Goal: Communication & Community: Answer question/provide support

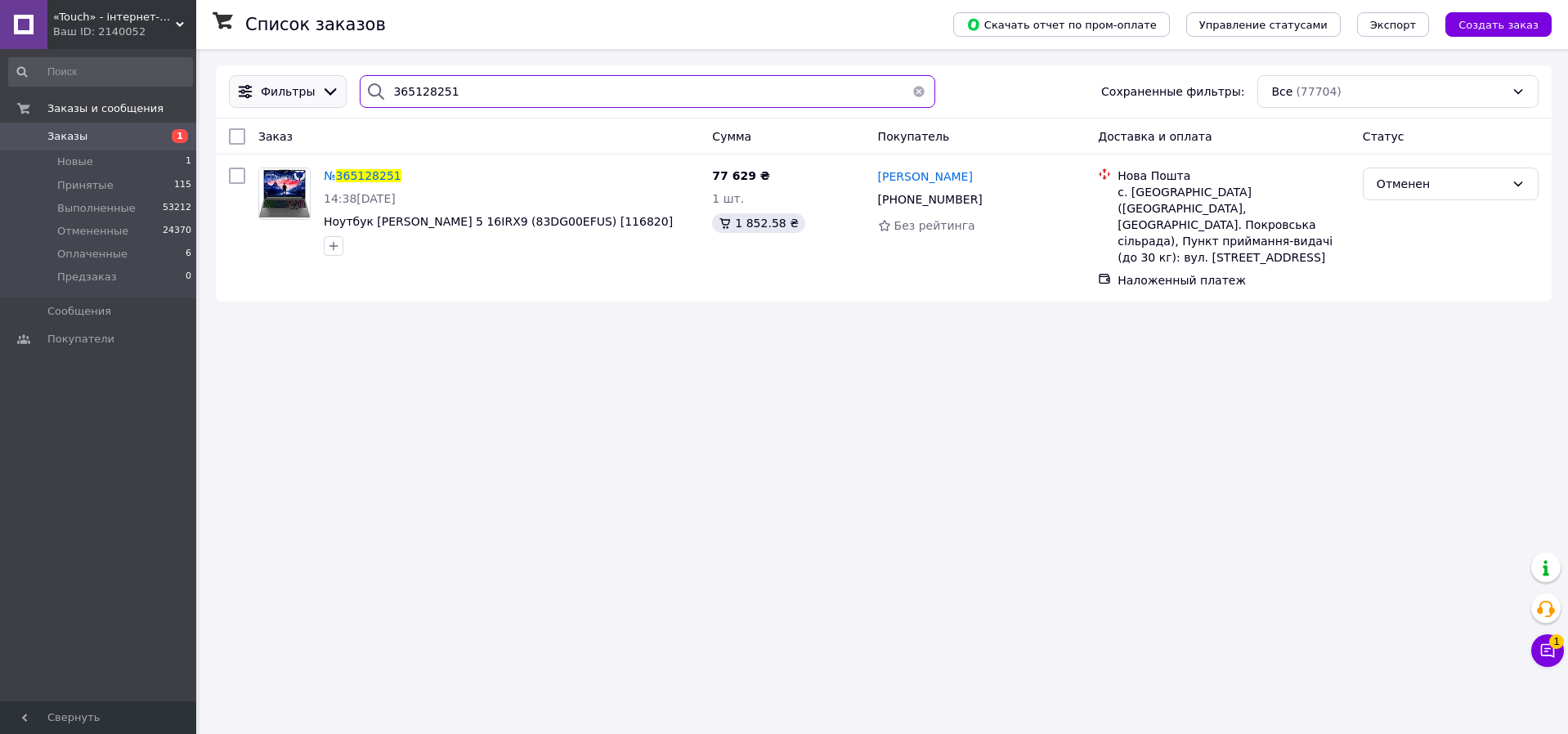
drag, startPoint x: 470, startPoint y: 98, endPoint x: 328, endPoint y: 92, distance: 142.1
click at [328, 92] on div "Фильтры 365128251 Сохраненные фильтры: Все (77704)" at bounding box center [884, 91] width 1323 height 32
paste input "582380"
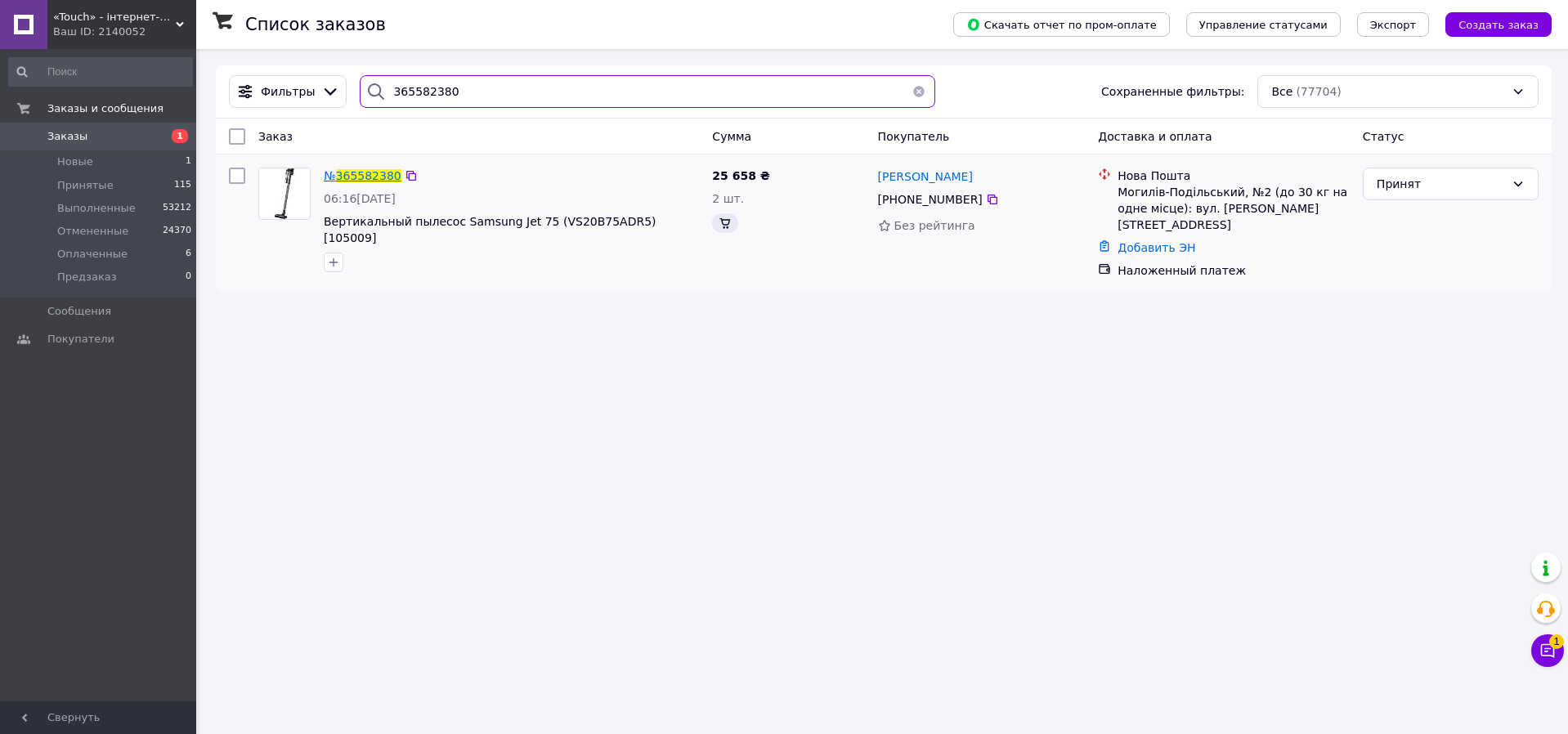
type input "365582380"
click at [353, 177] on span "365582380" at bounding box center [368, 176] width 66 height 13
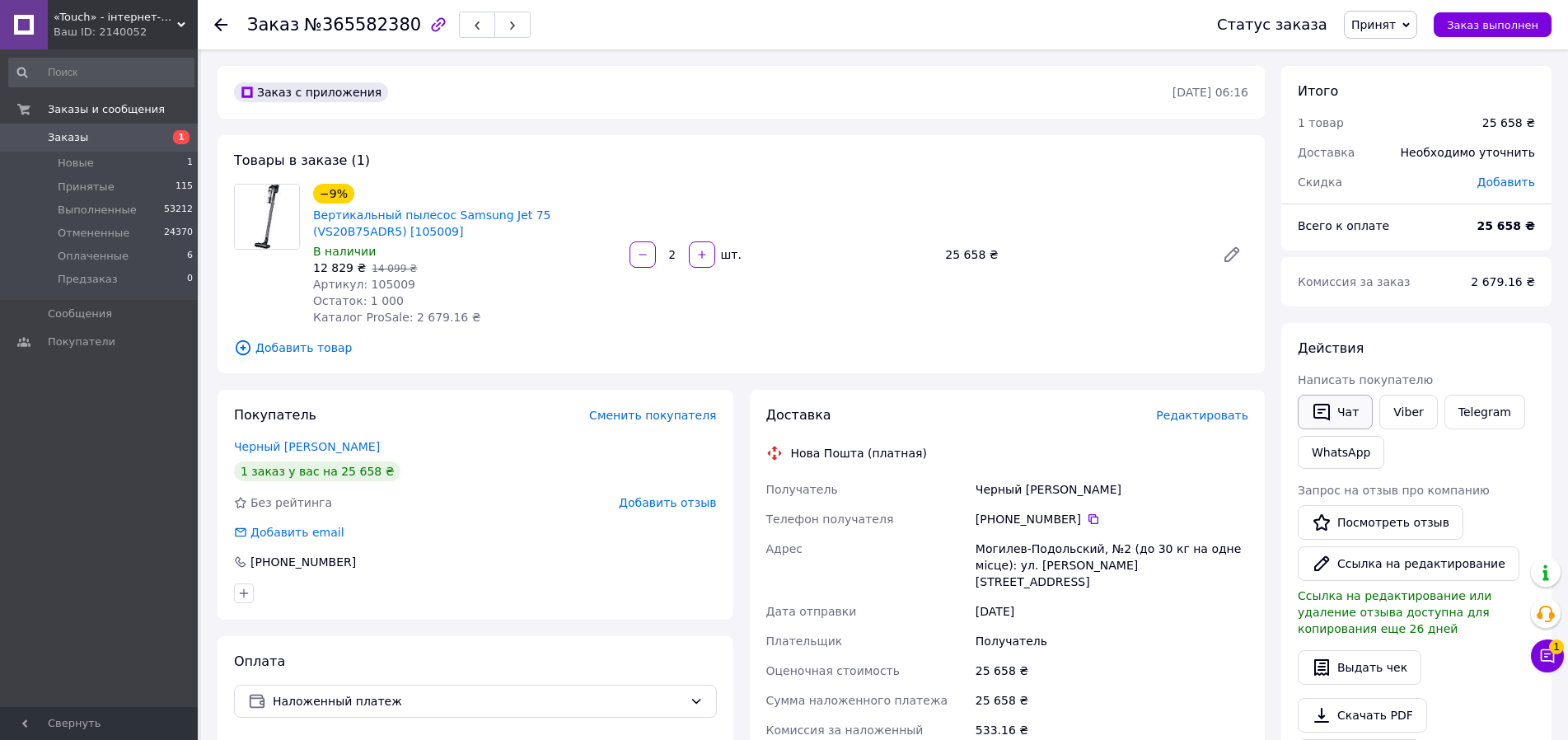
click at [1338, 411] on button "Чат" at bounding box center [1335, 411] width 75 height 34
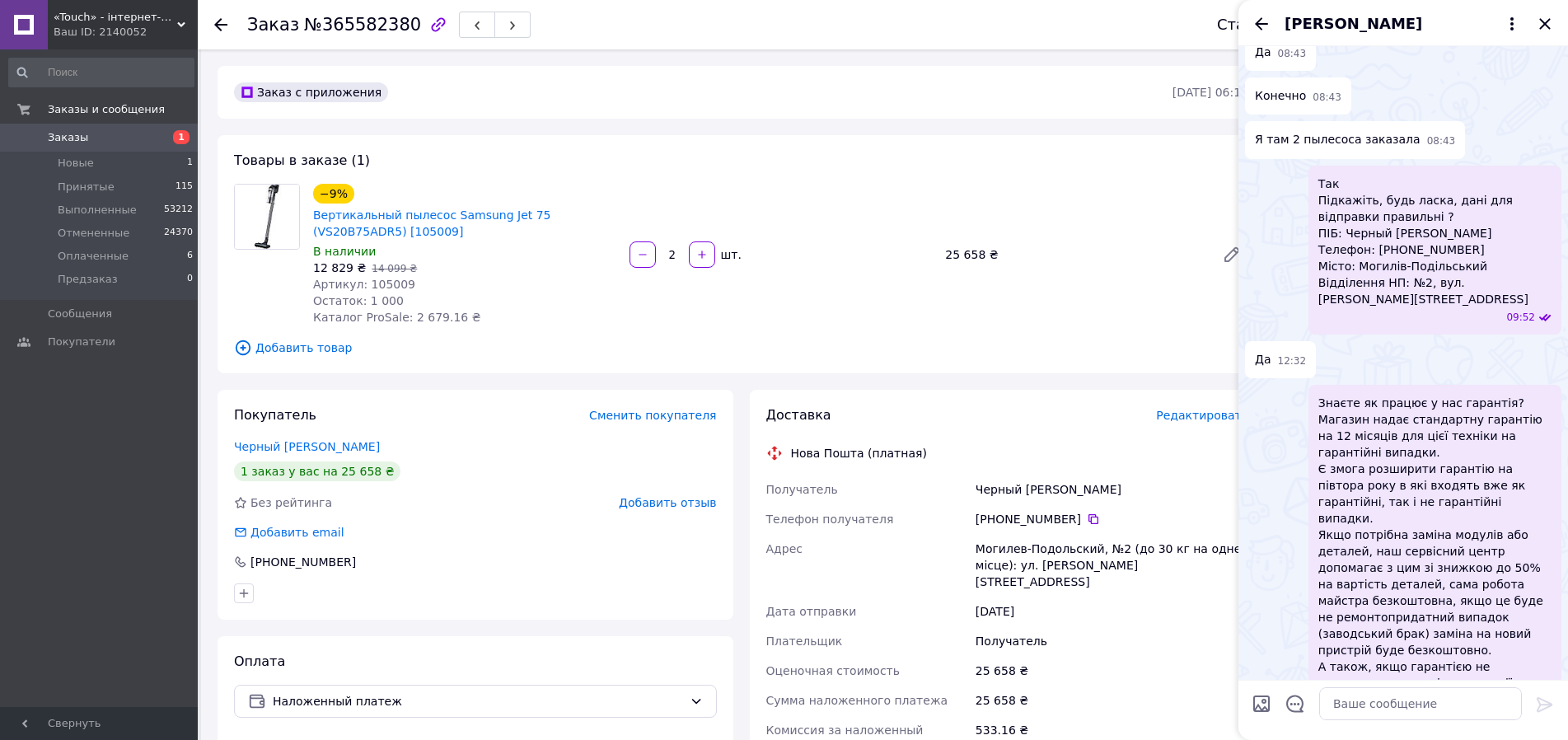
scroll to position [926, 0]
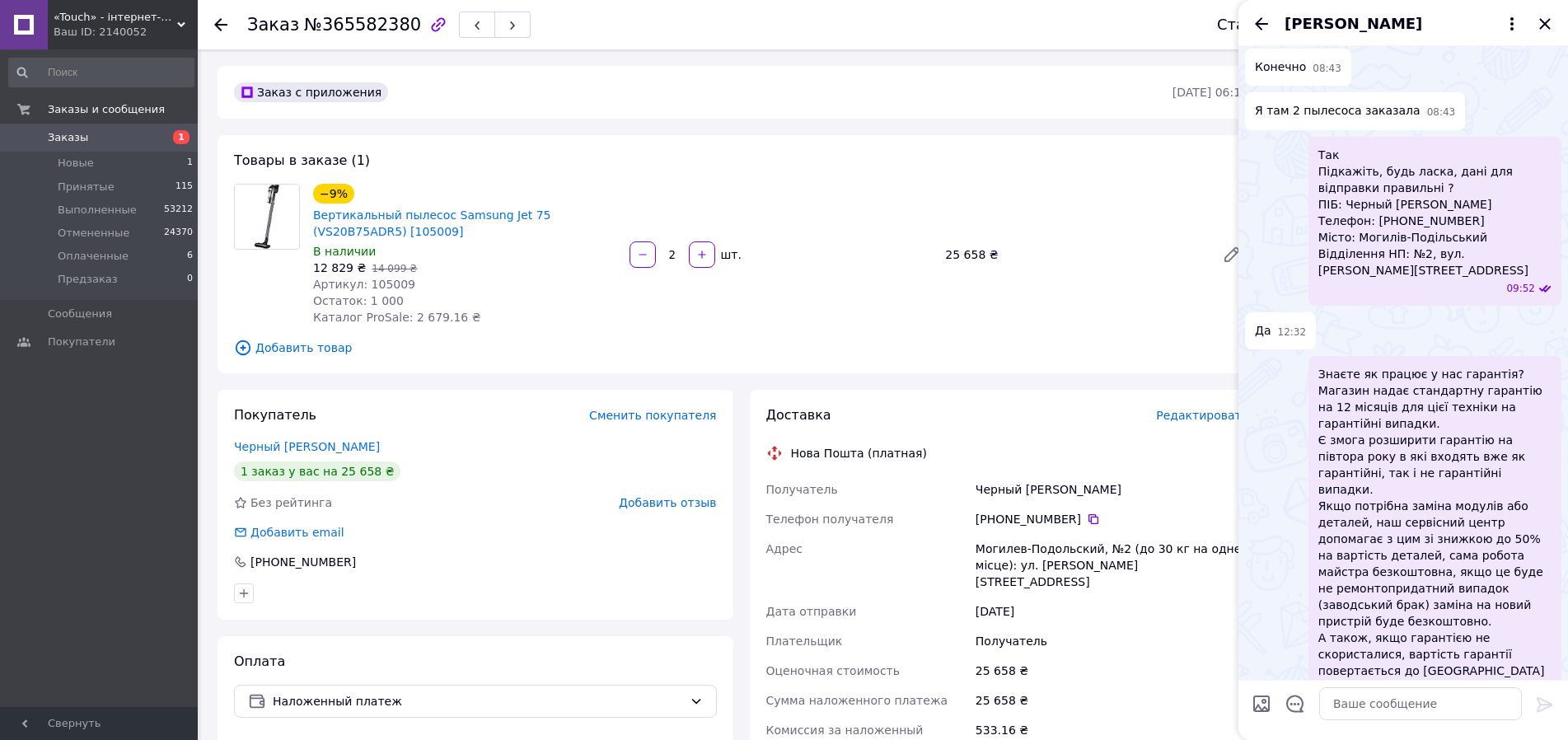
click at [1267, 19] on icon "Назад" at bounding box center [1261, 24] width 19 height 19
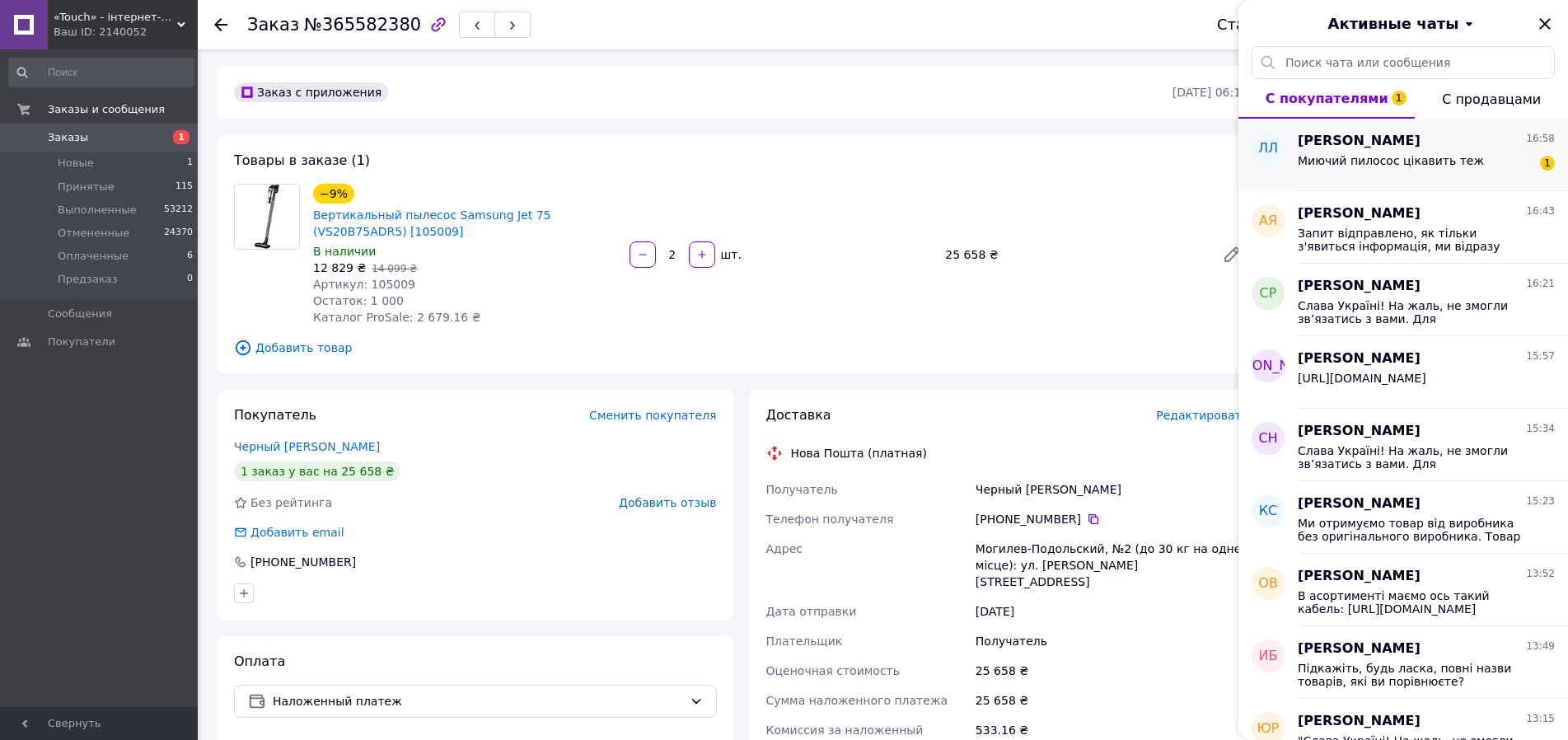
click at [1328, 151] on div "Миючий пилосос цікавить теж 1" at bounding box center [1426, 164] width 257 height 26
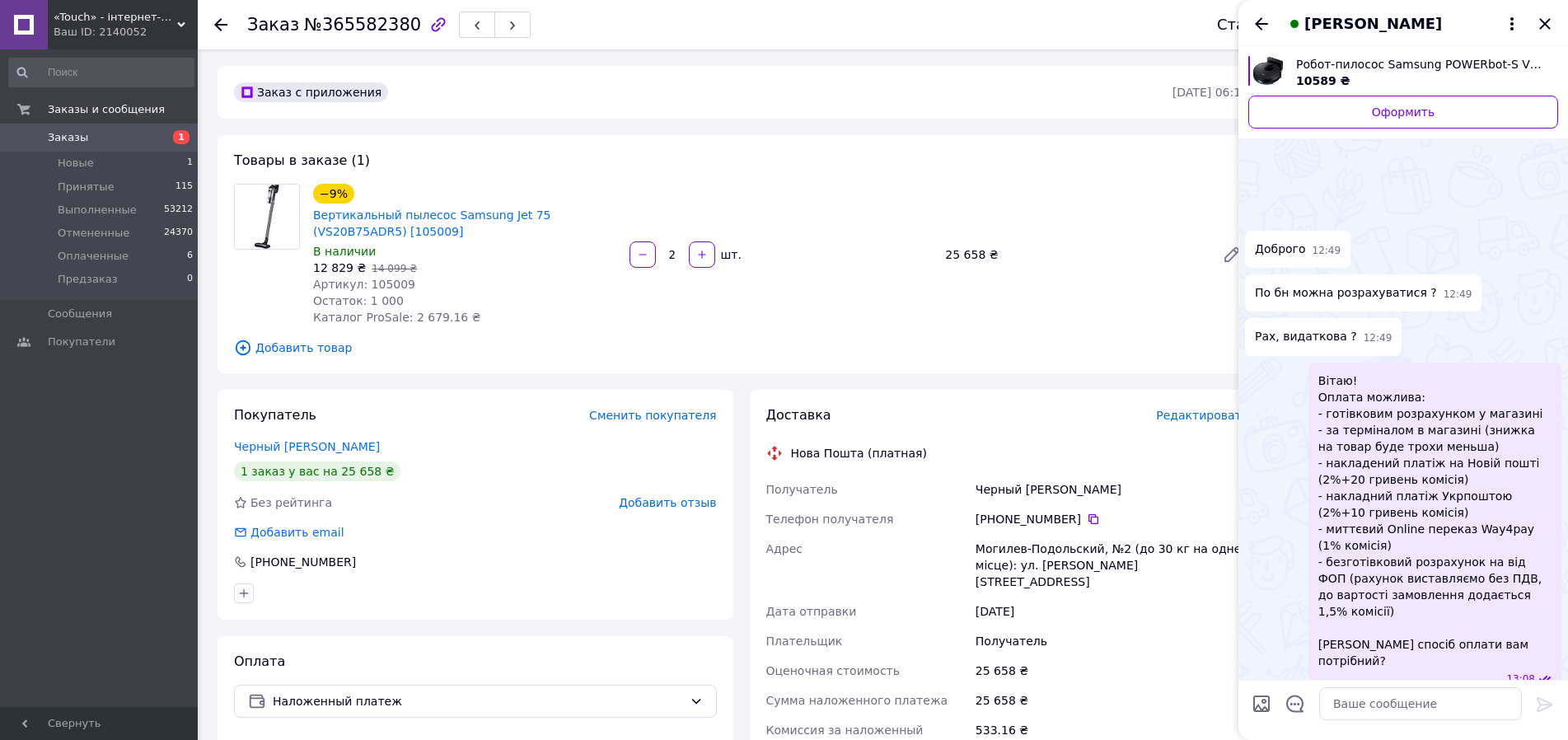
scroll to position [1571, 0]
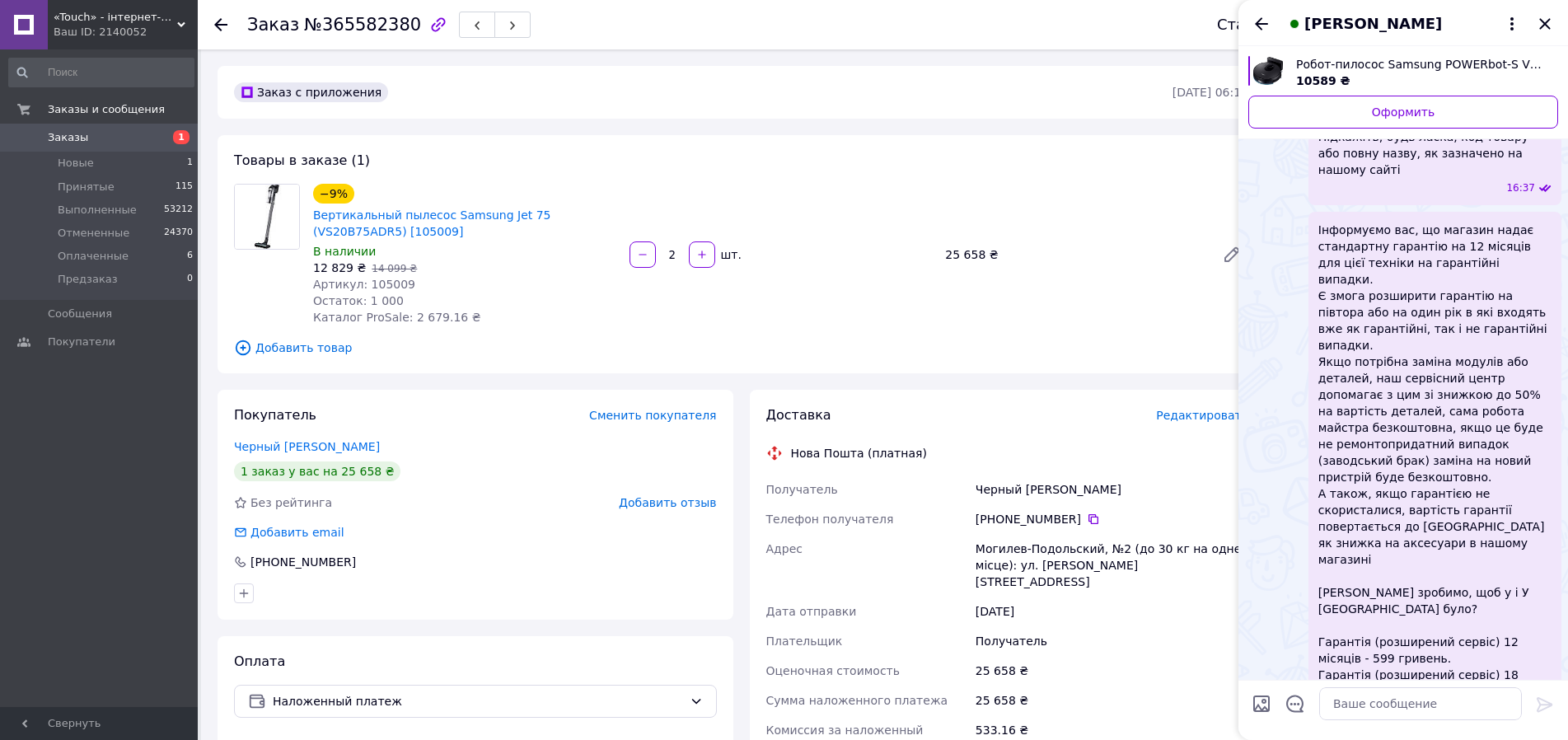
click at [1433, 58] on span "Робот-пилосос Samsung POWERbot-S VR3MB77312K/UK [103270]" at bounding box center [1421, 64] width 249 height 17
click at [1439, 694] on textarea at bounding box center [1421, 703] width 203 height 33
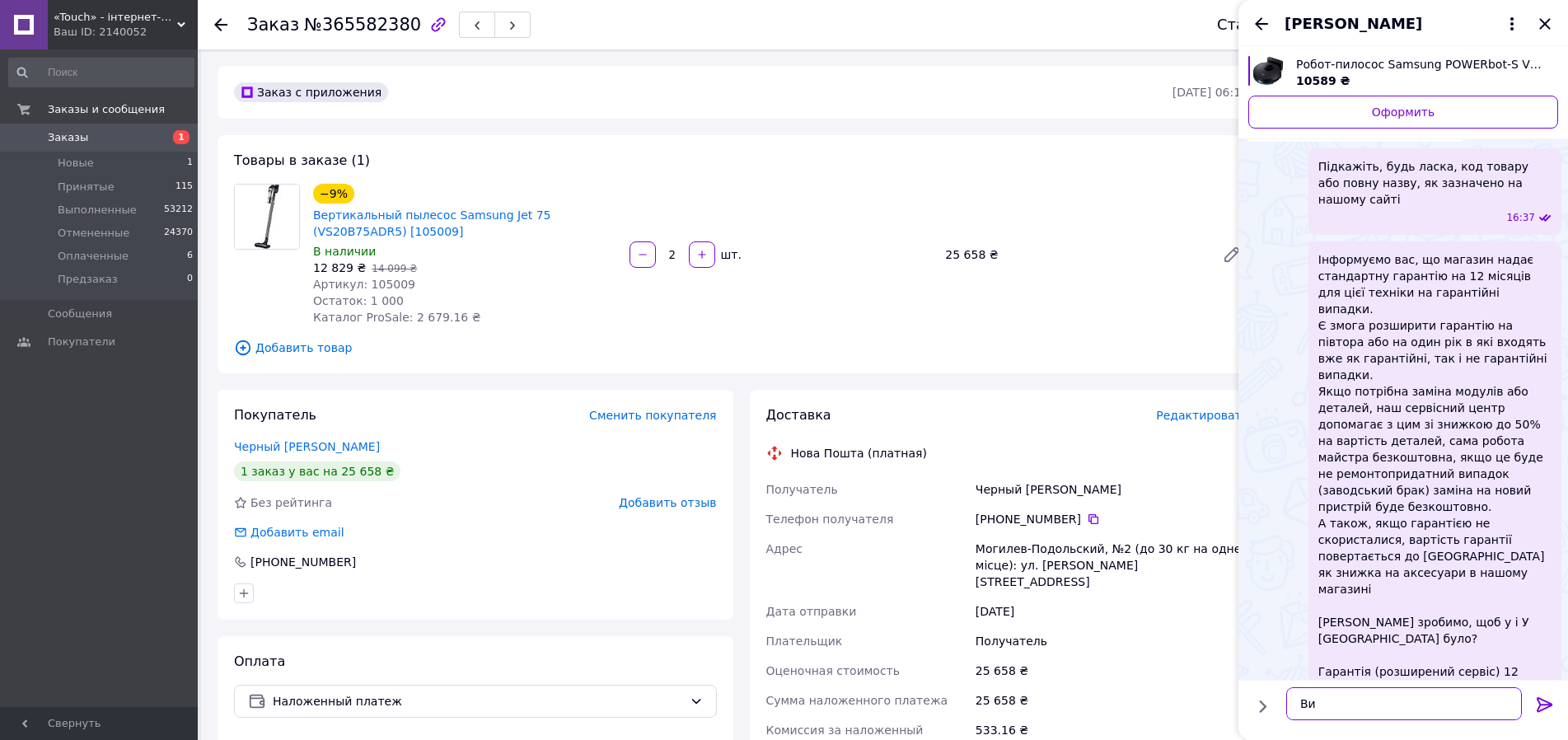
type textarea "В"
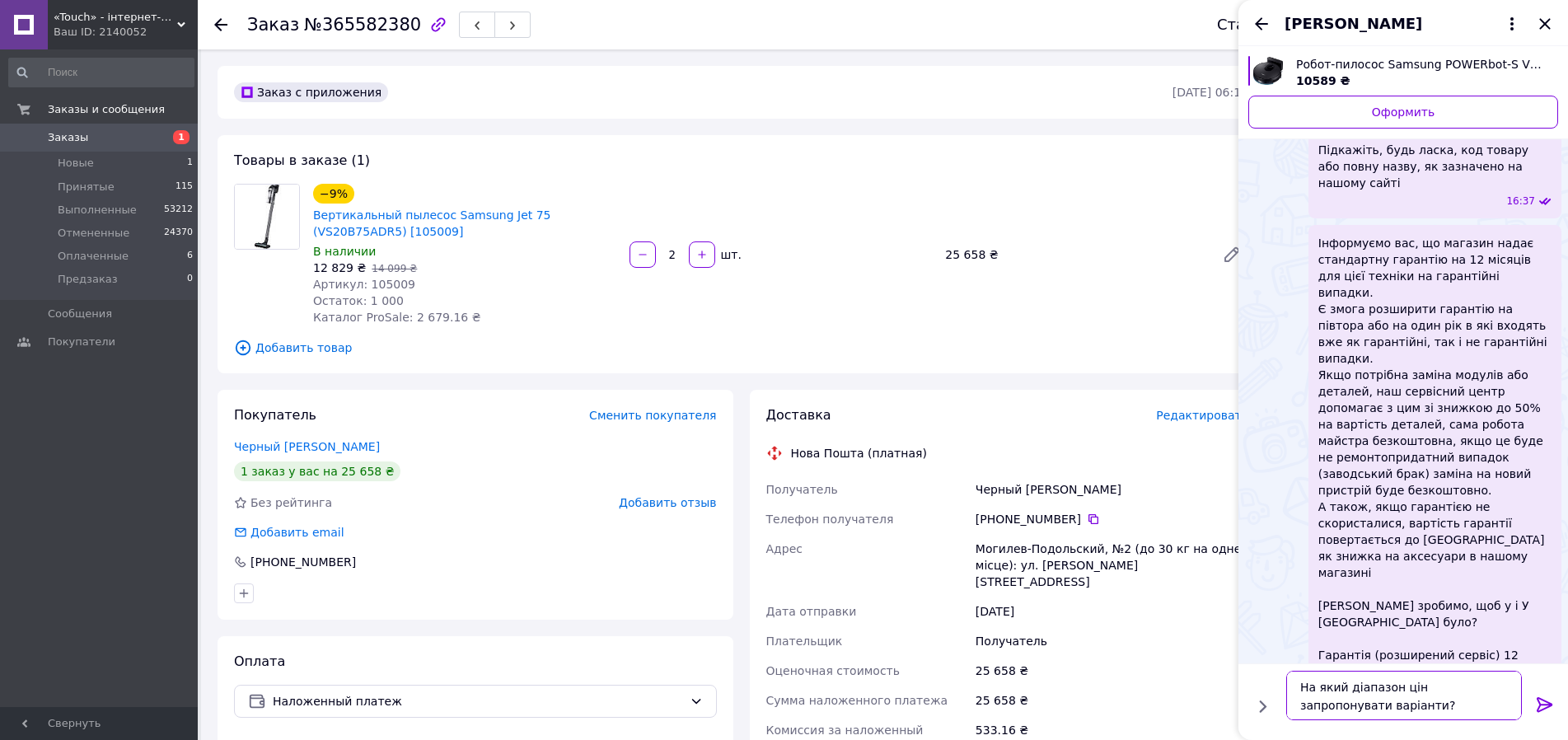
scroll to position [2, 0]
type textarea "На який діапазон цін запропонувати варіанти? Можливо переглядали вже певну моде…"
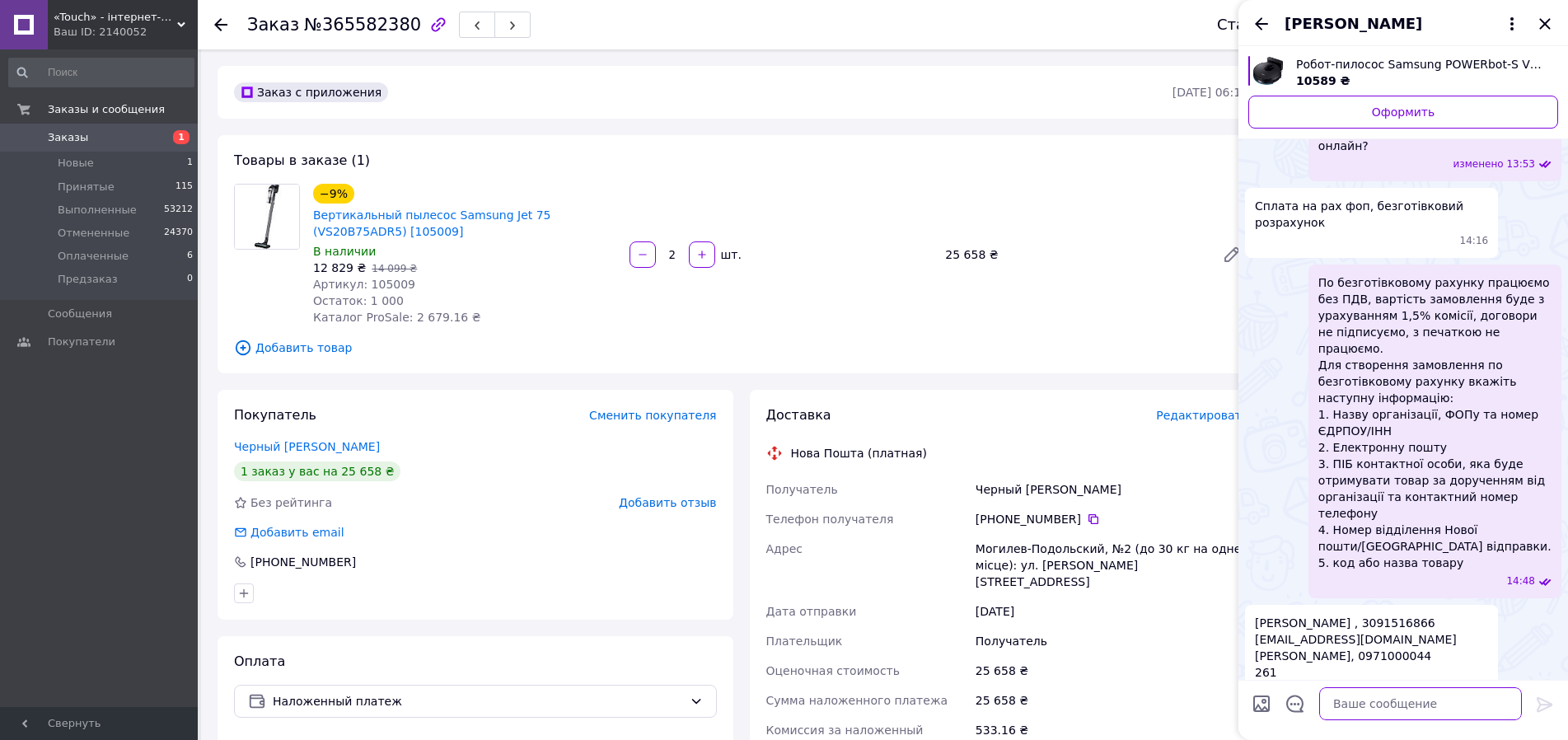
scroll to position [604, 0]
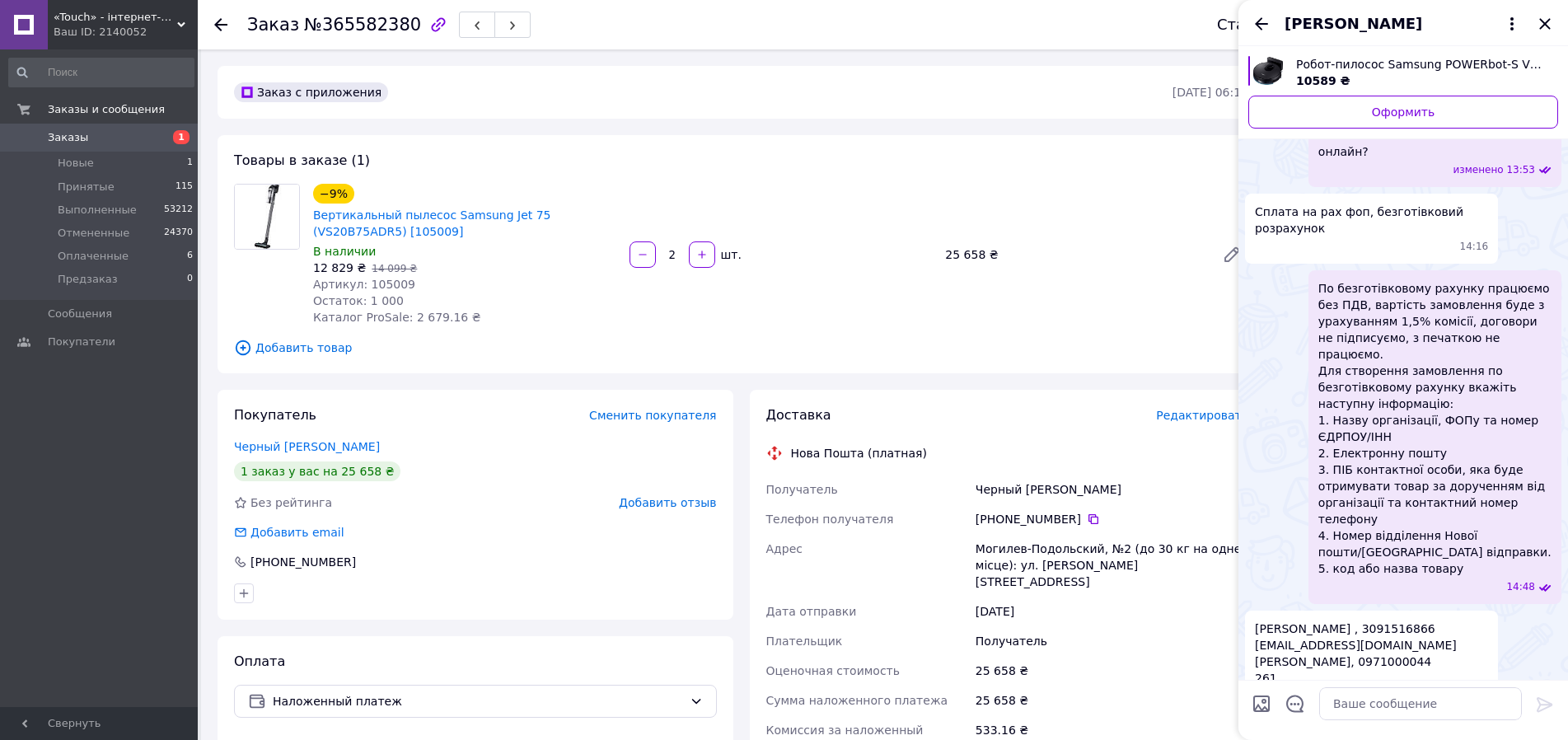
click at [1409, 620] on span "[PERSON_NAME] , 3091516866 [EMAIL_ADDRESS][DOMAIN_NAME] [PERSON_NAME], 09710000…" at bounding box center [1356, 662] width 202 height 83
copy span "0971000044"
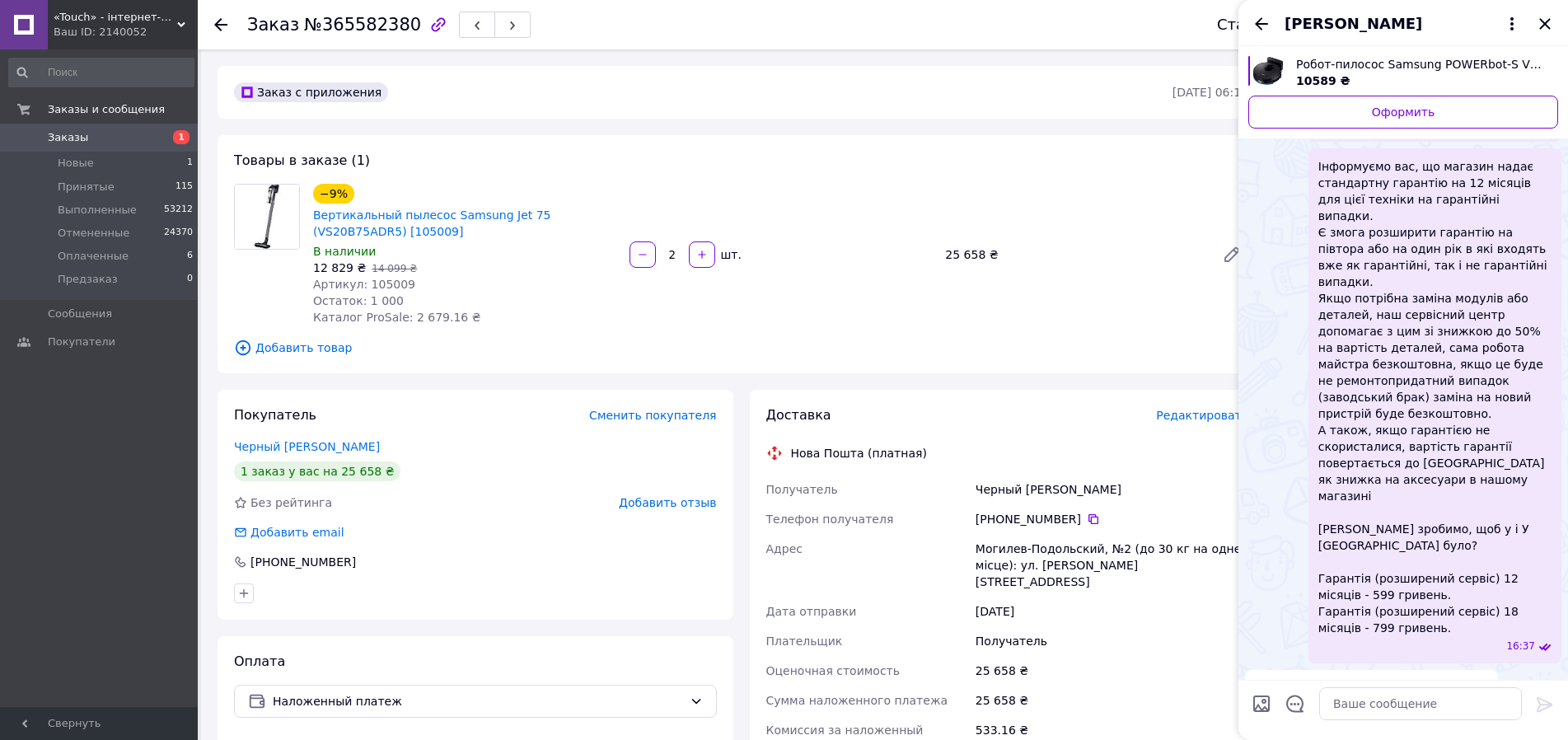
scroll to position [1593, 0]
click at [1259, 23] on icon "Назад" at bounding box center [1261, 24] width 13 height 12
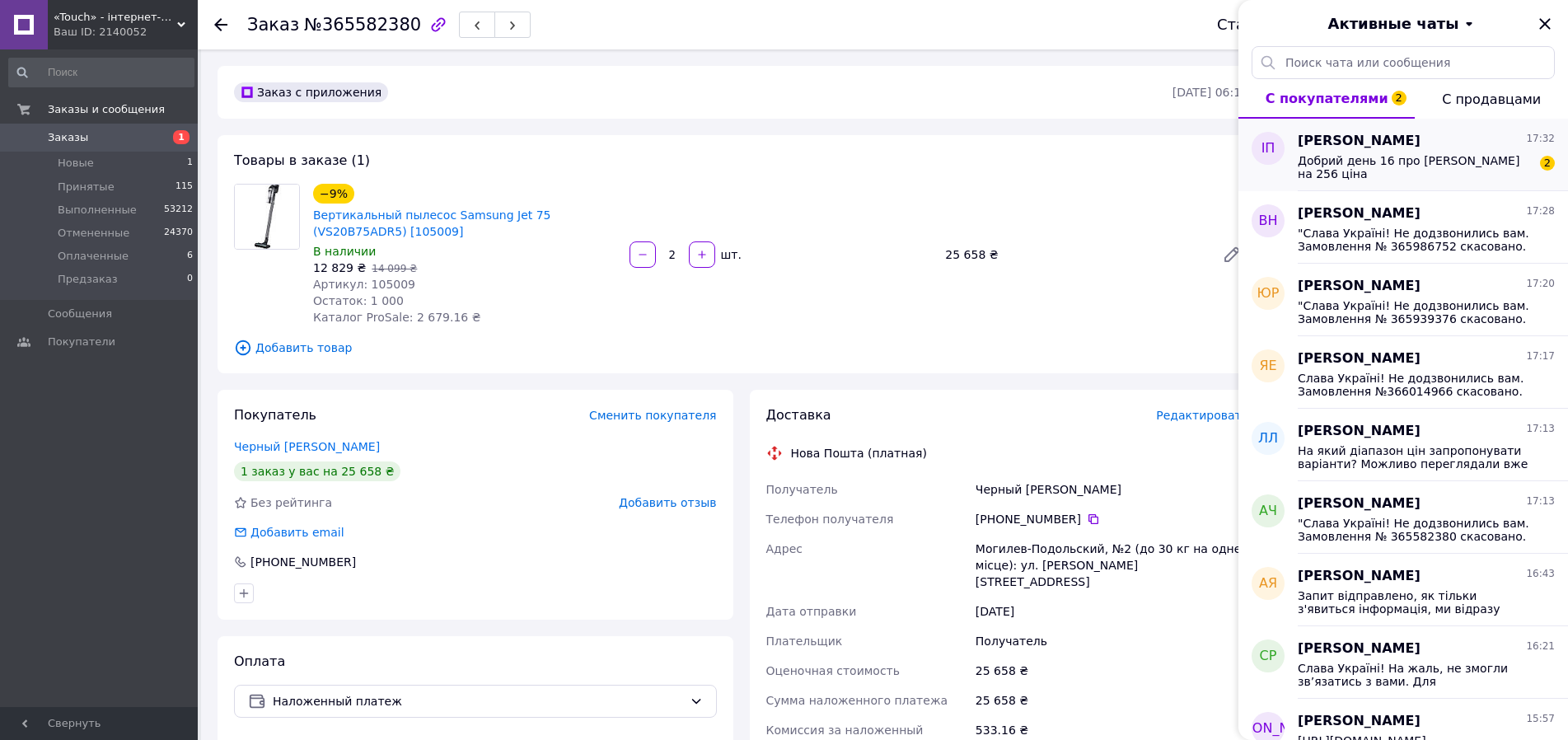
click at [1335, 157] on span "Добрий день 16 про [PERSON_NAME] на 256 ціна" at bounding box center [1415, 167] width 234 height 26
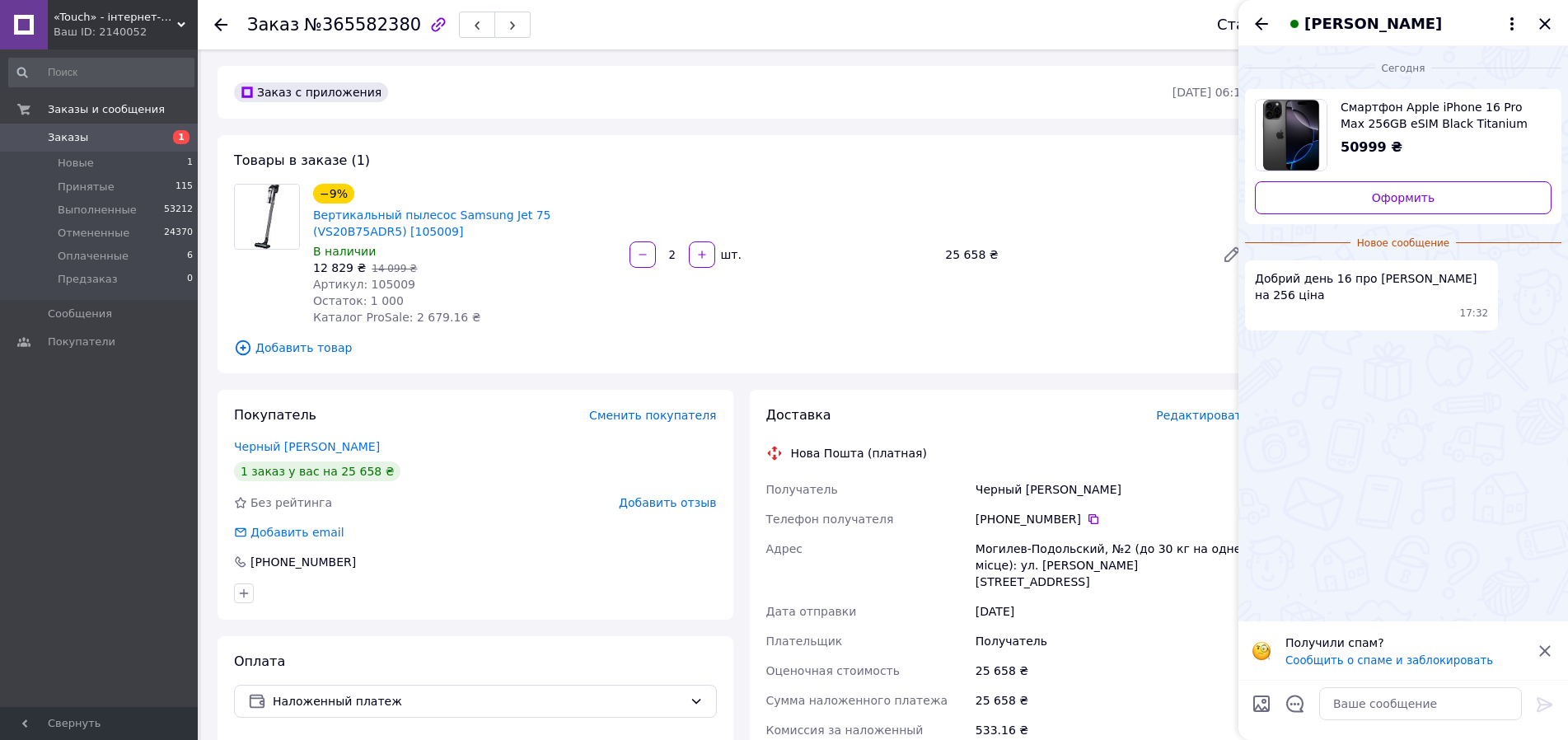
click at [1403, 115] on span "Смартфон Apple iPhone 16 Pro Max 256GB eSIM Black Titanium (MYW33) [116702]" at bounding box center [1439, 115] width 198 height 33
click at [1343, 697] on textarea at bounding box center [1421, 703] width 203 height 33
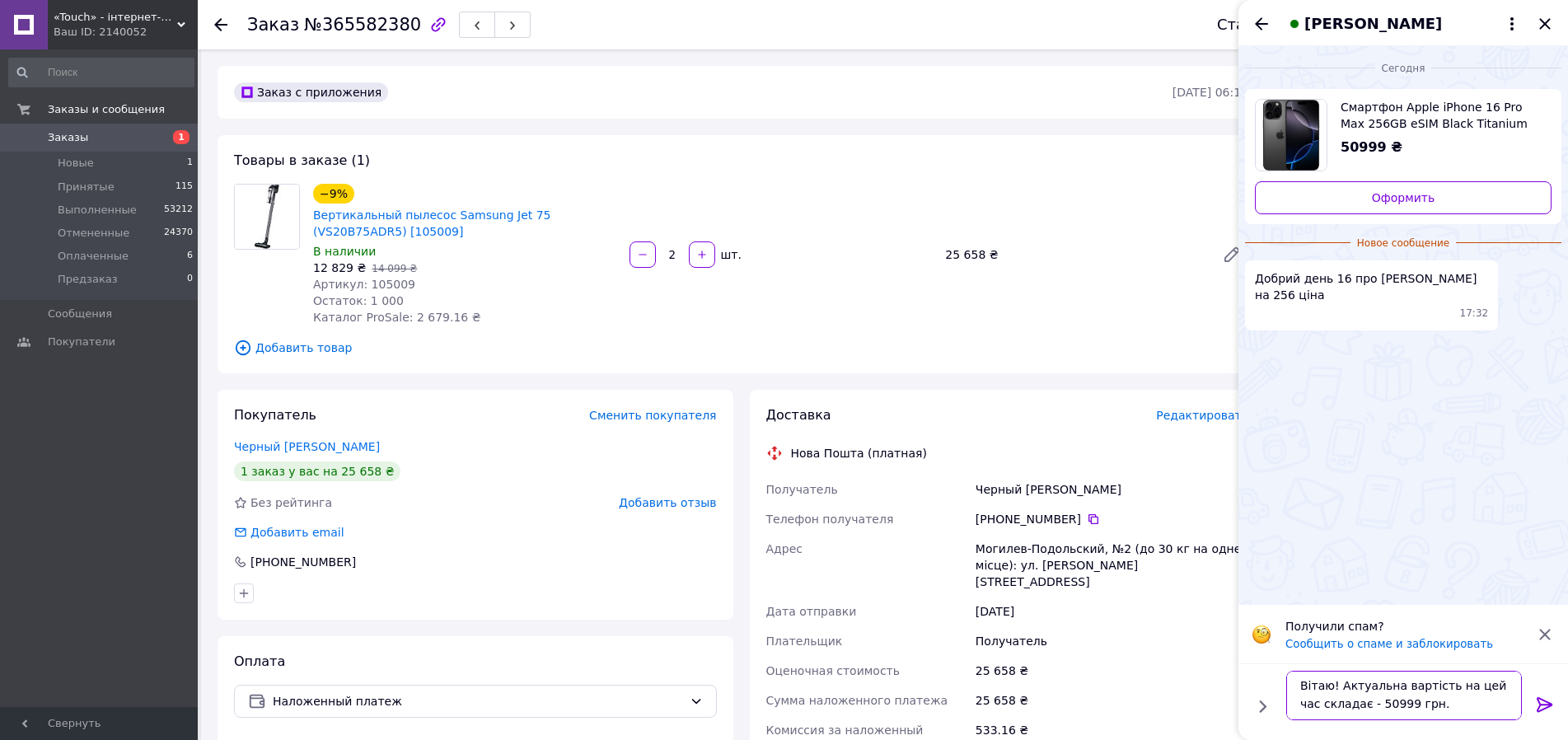
paste textarea "Бажаєте оформити замовлення?"
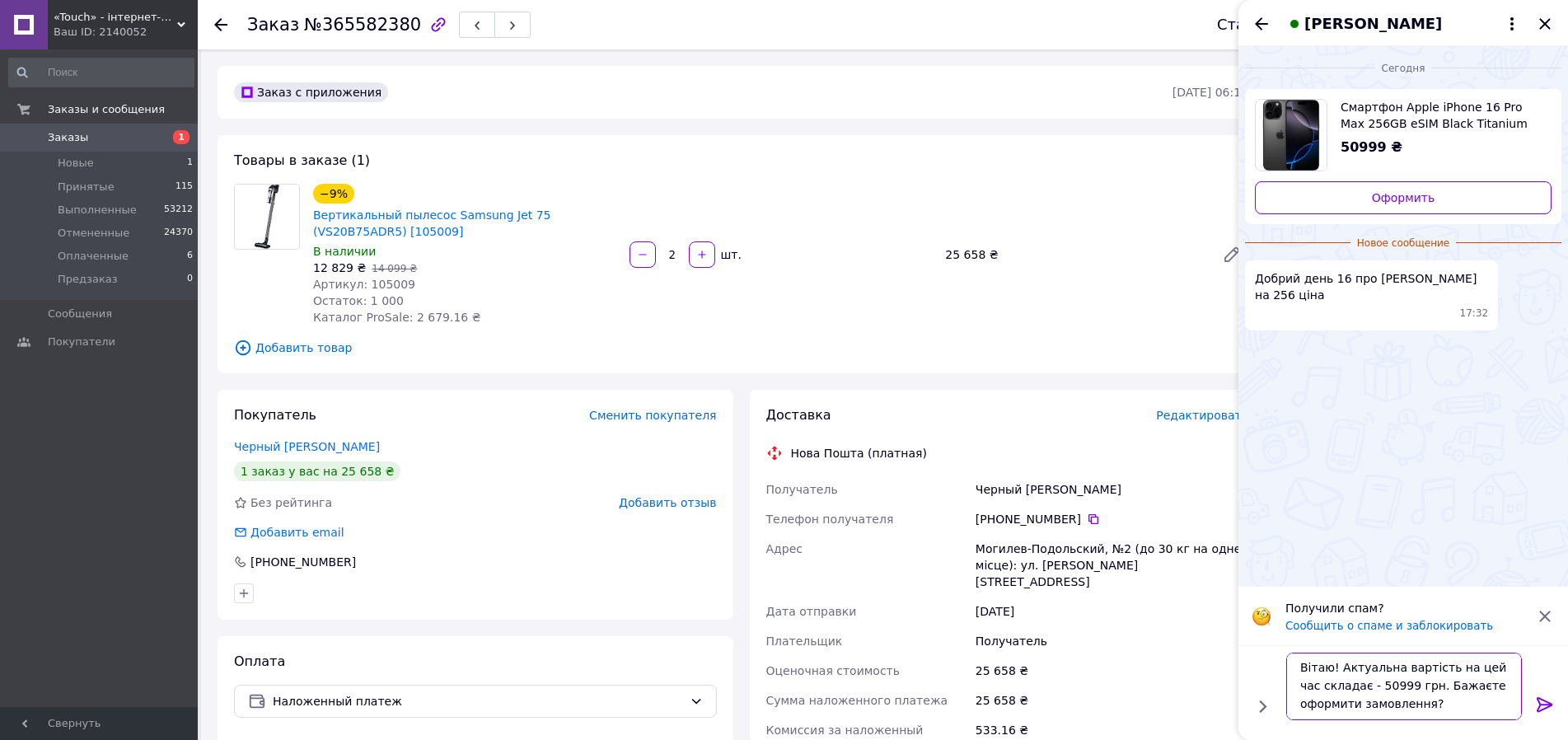
type textarea "Вітаю! Актуальна вартість на цей час складає - 50999 грн. Бажаєте оформити замо…"
click at [1546, 701] on icon at bounding box center [1545, 704] width 16 height 15
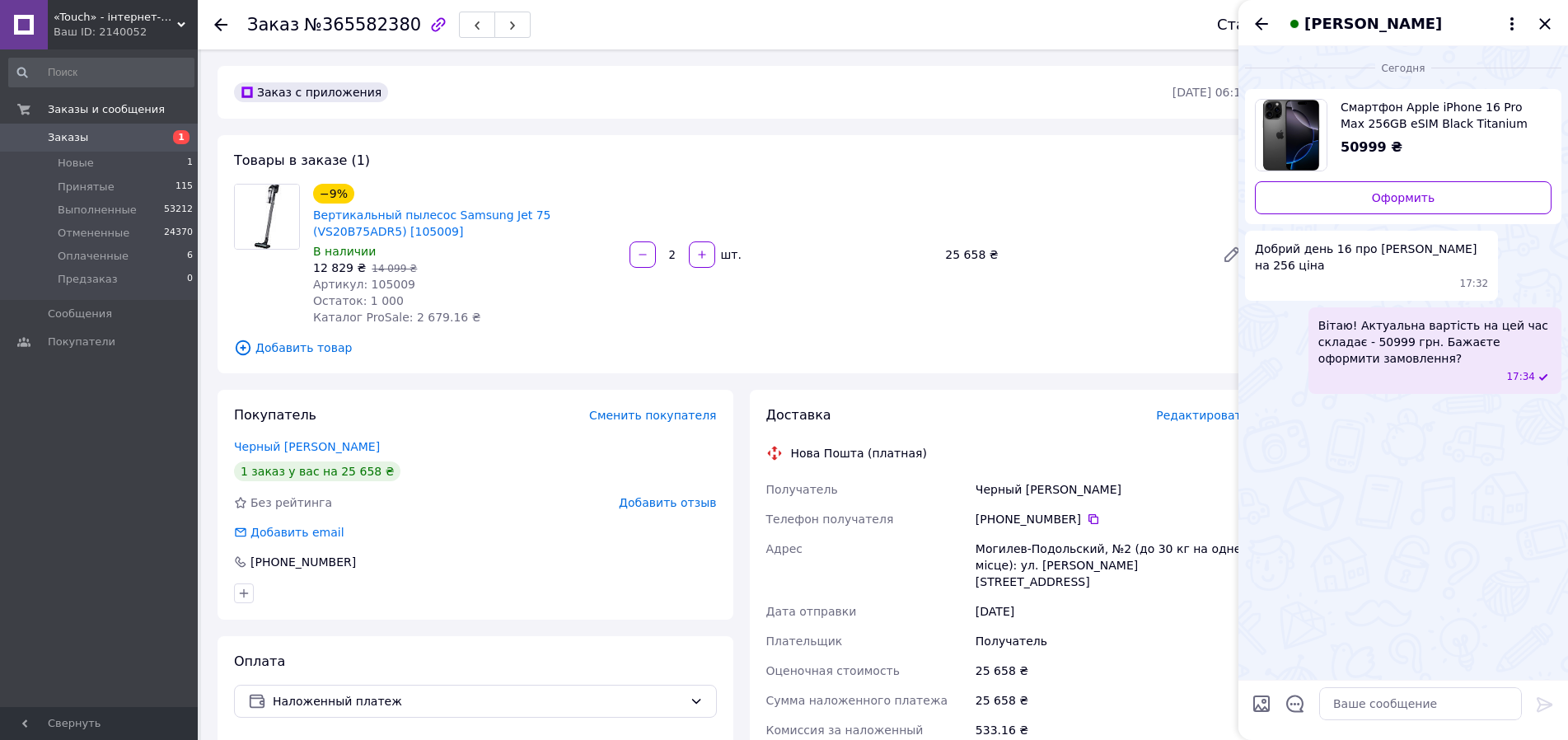
click at [1263, 24] on icon "Назад" at bounding box center [1261, 24] width 13 height 12
